Goal: Information Seeking & Learning: Learn about a topic

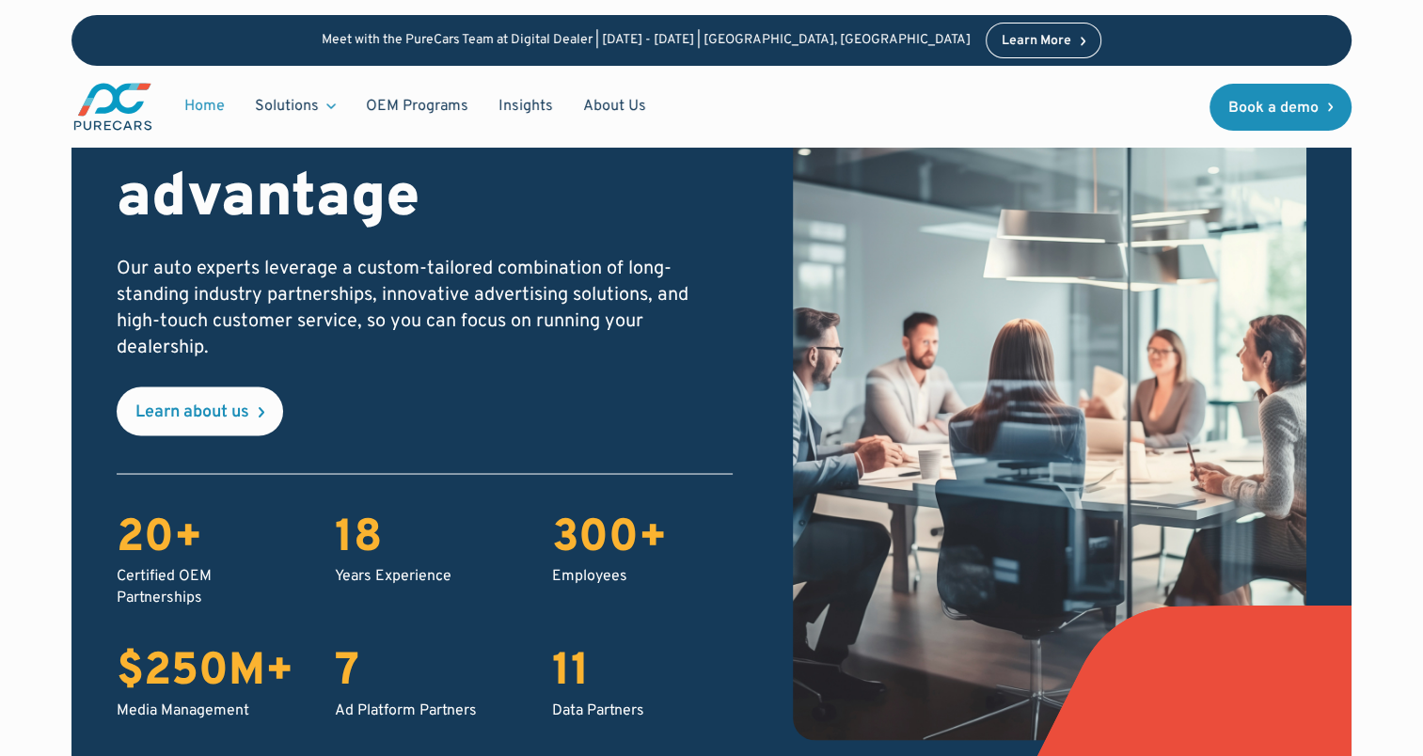
scroll to position [3292, 0]
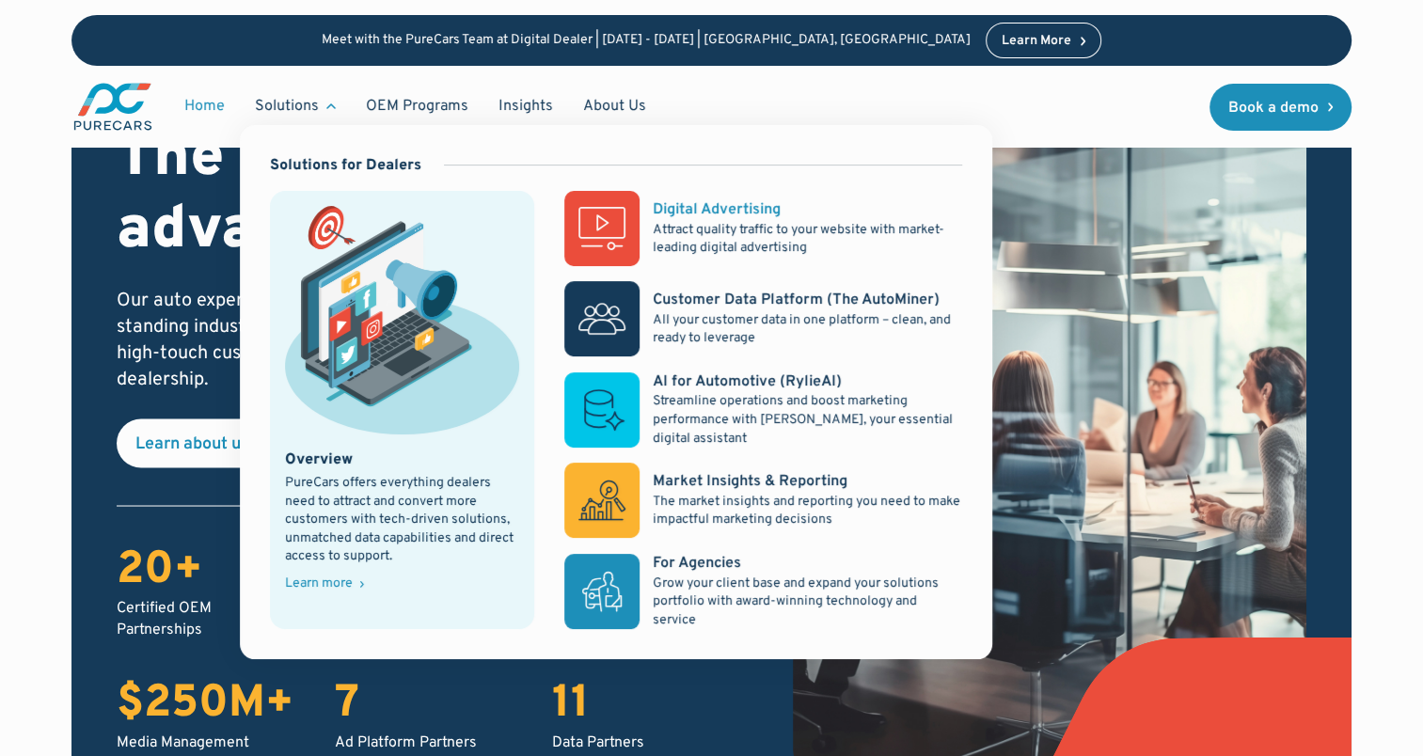
click at [730, 207] on div "Digital Advertising" at bounding box center [717, 209] width 128 height 21
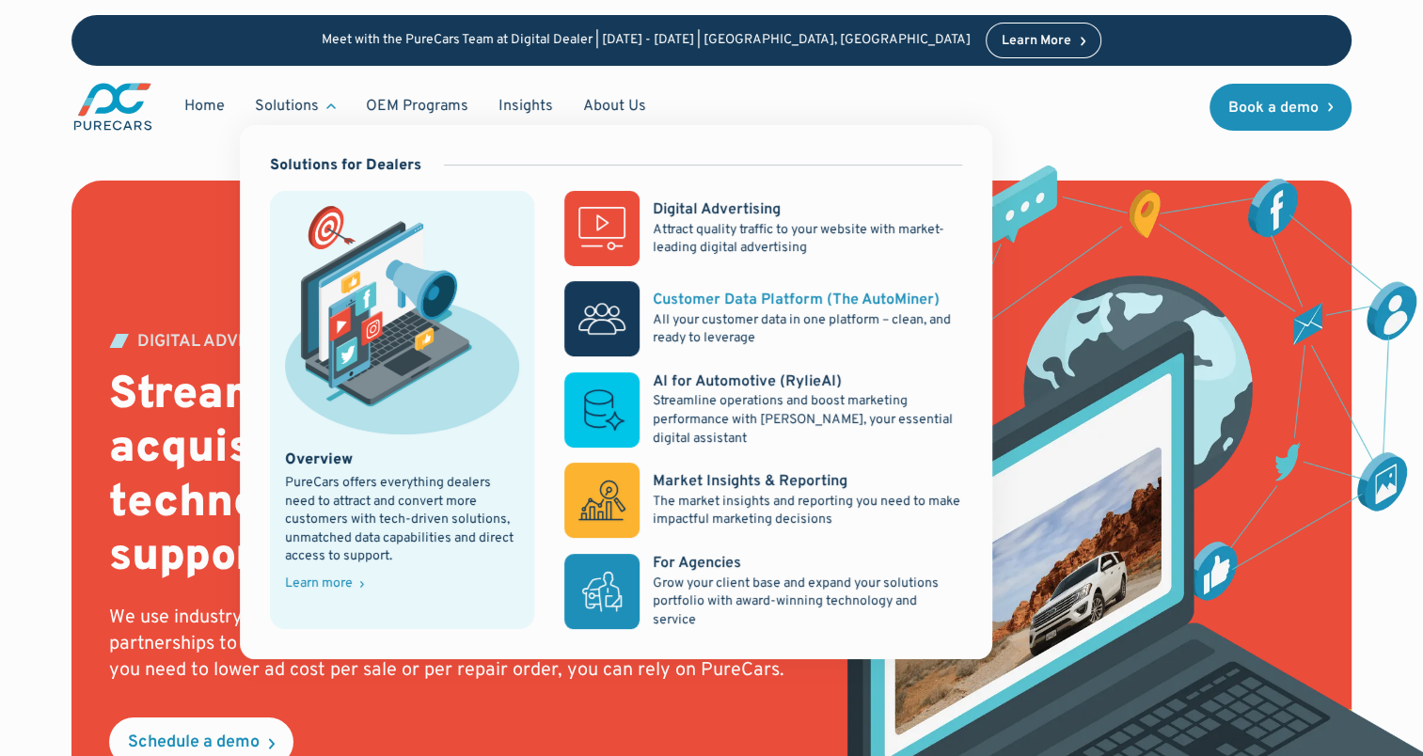
click at [699, 324] on p "All your customer data in one platform – clean, and ready to leverage" at bounding box center [807, 329] width 308 height 37
